Goal: Find specific page/section: Find specific page/section

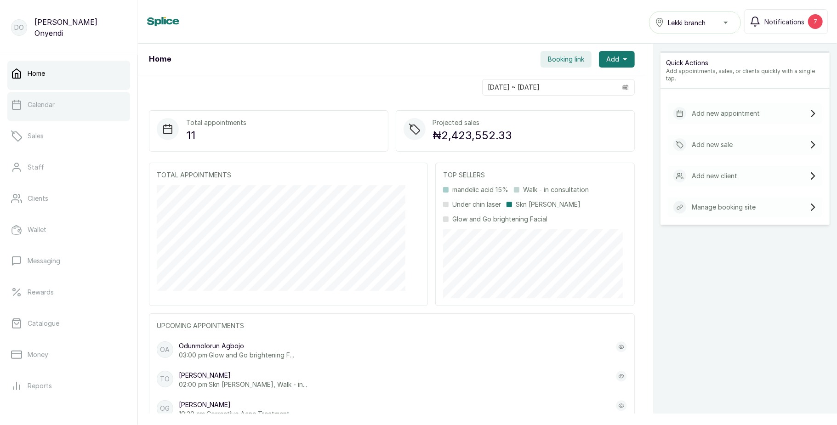
click at [63, 107] on link "Calendar" at bounding box center [68, 105] width 123 height 26
